Goal: Navigation & Orientation: Find specific page/section

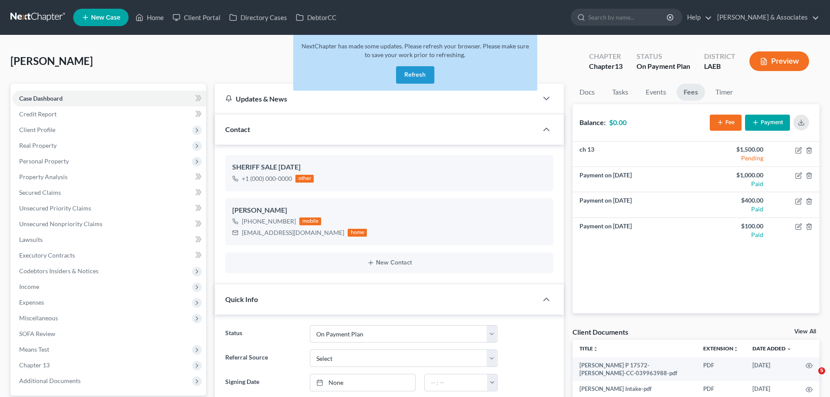
select select "16"
click at [416, 74] on button "Refresh" at bounding box center [415, 74] width 38 height 17
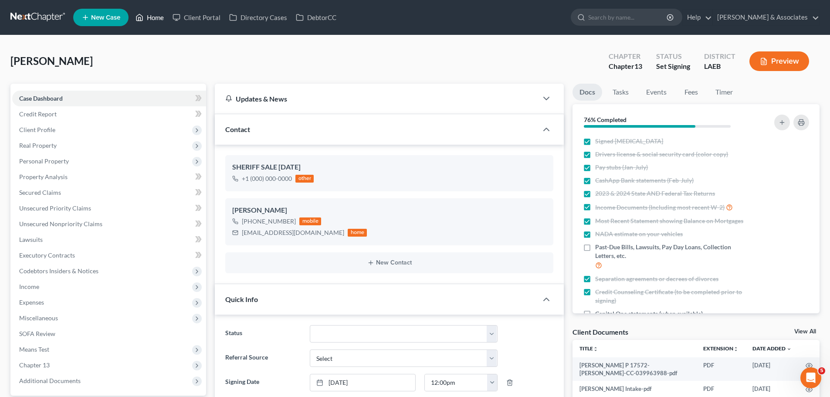
click at [152, 16] on link "Home" at bounding box center [149, 18] width 37 height 16
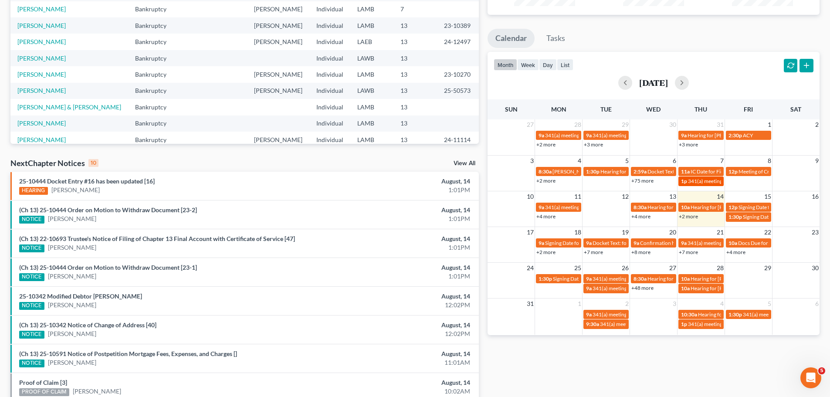
scroll to position [131, 0]
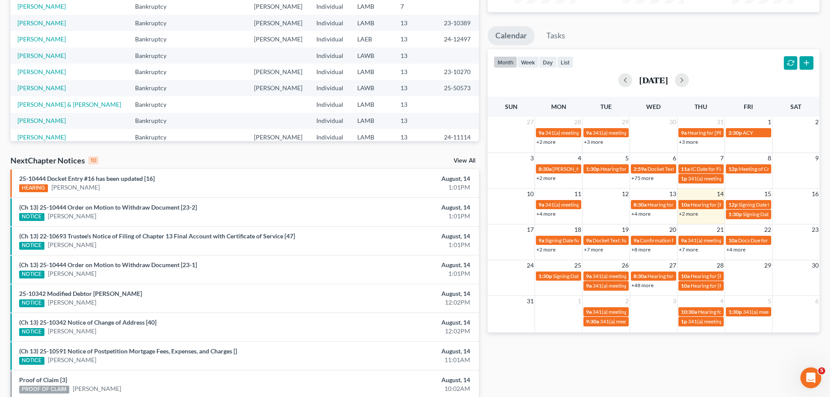
click at [540, 248] on link "+2 more" at bounding box center [545, 249] width 19 height 7
click at [562, 329] on div "31 1 2 3 4 5 6 9a 341(a) meeting for [PERSON_NAME] 10:30a Hearing for [PERSON_N…" at bounding box center [653, 313] width 332 height 37
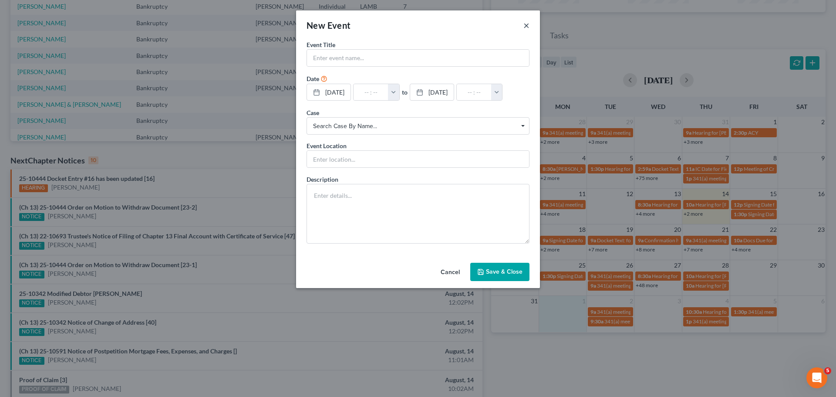
click at [529, 25] on button "×" at bounding box center [526, 25] width 6 height 10
